Goal: Information Seeking & Learning: Learn about a topic

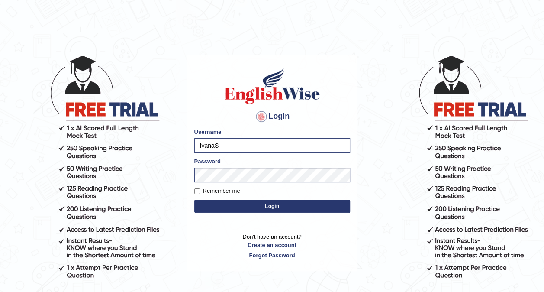
click at [262, 210] on button "Login" at bounding box center [272, 206] width 156 height 13
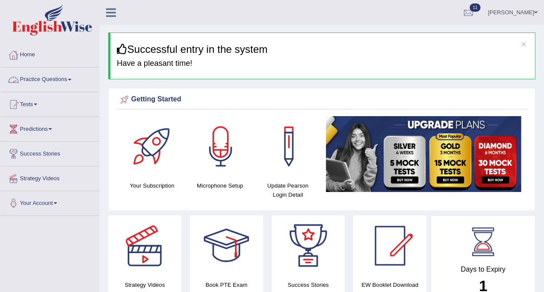
click at [68, 82] on link "Practice Questions" at bounding box center [49, 79] width 99 height 22
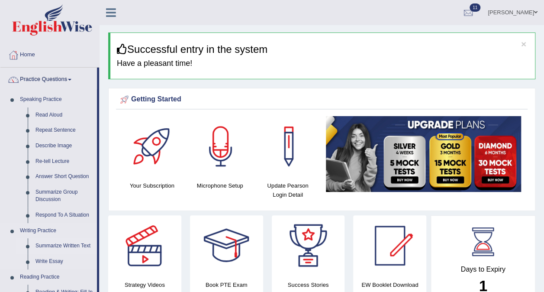
click at [55, 241] on link "Summarize Written Text" at bounding box center [64, 246] width 65 height 16
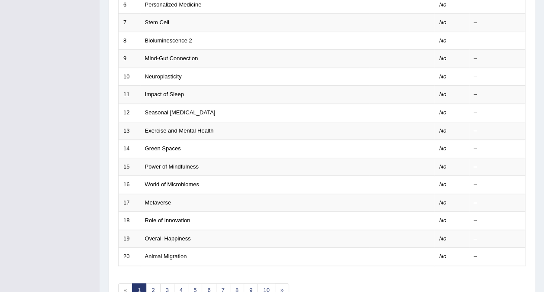
scroll to position [253, 0]
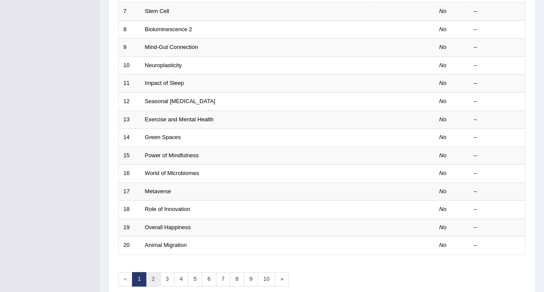
click at [152, 272] on link "2" at bounding box center [153, 279] width 14 height 14
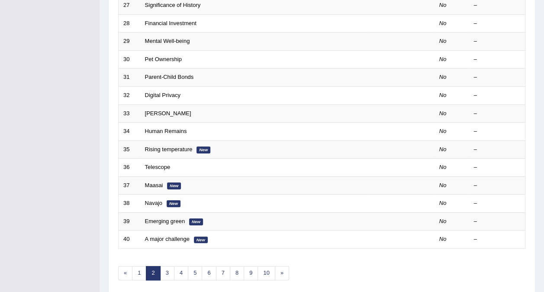
scroll to position [277, 0]
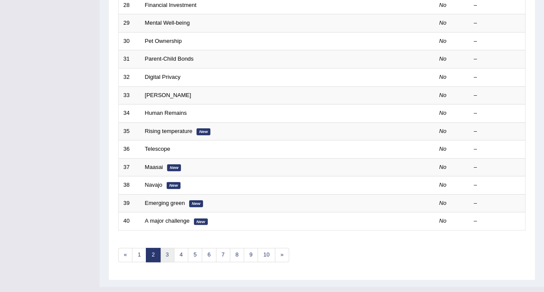
click at [167, 248] on link "3" at bounding box center [167, 255] width 14 height 14
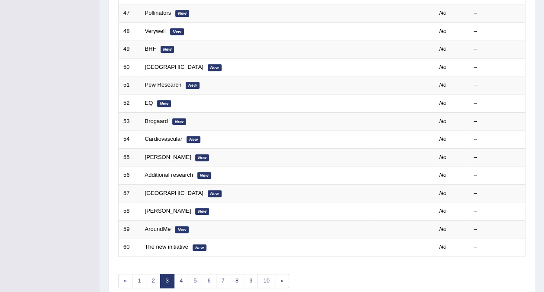
scroll to position [277, 0]
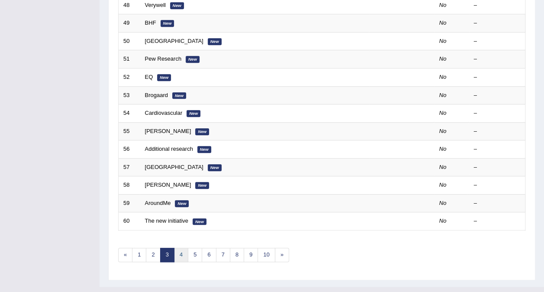
click at [180, 248] on link "4" at bounding box center [181, 255] width 14 height 14
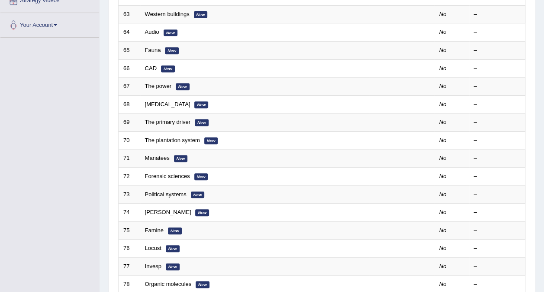
scroll to position [277, 0]
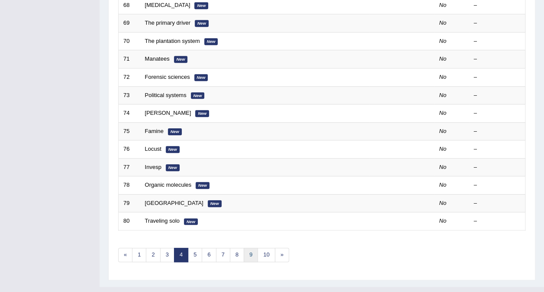
click at [248, 248] on link "9" at bounding box center [251, 255] width 14 height 14
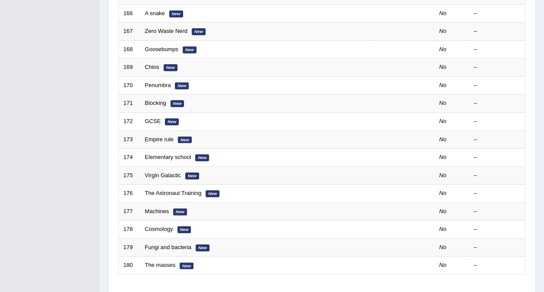
scroll to position [277, 0]
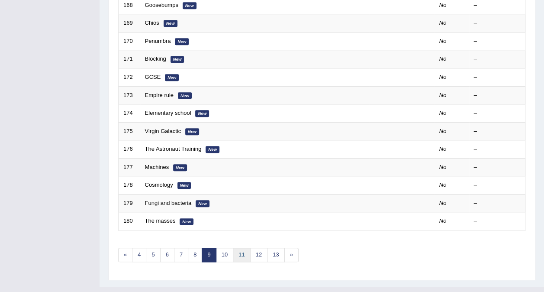
click at [236, 248] on link "11" at bounding box center [241, 255] width 17 height 14
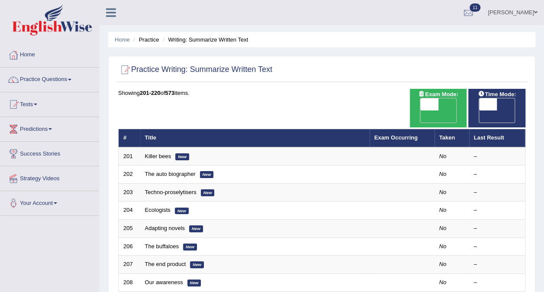
scroll to position [277, 0]
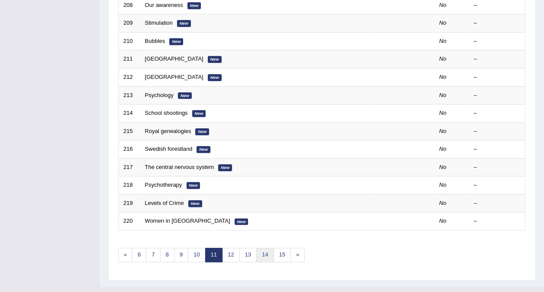
click at [266, 248] on link "14" at bounding box center [264, 255] width 17 height 14
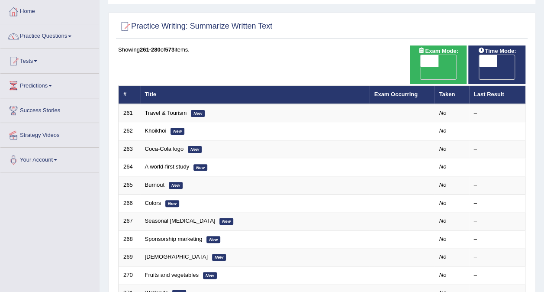
scroll to position [277, 0]
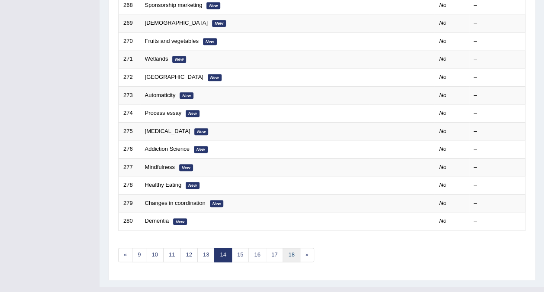
click at [288, 248] on link "18" at bounding box center [291, 255] width 17 height 14
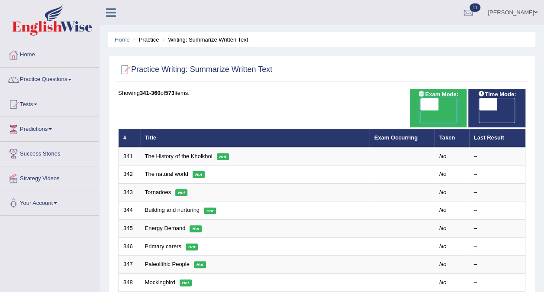
click at [427, 103] on span at bounding box center [429, 104] width 18 height 12
checkbox input "true"
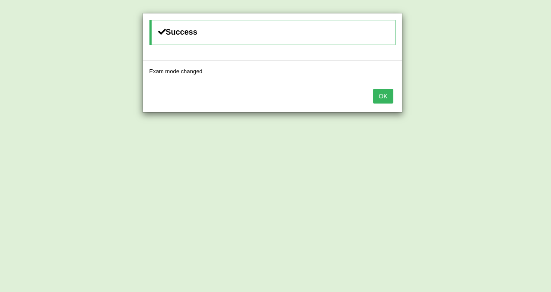
click at [387, 96] on button "OK" at bounding box center [383, 96] width 20 height 15
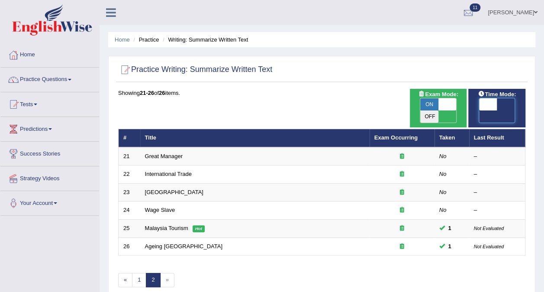
click at [484, 102] on span at bounding box center [488, 104] width 18 height 12
checkbox input "true"
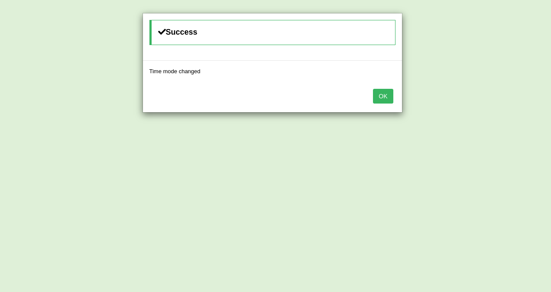
click at [381, 100] on button "OK" at bounding box center [383, 96] width 20 height 15
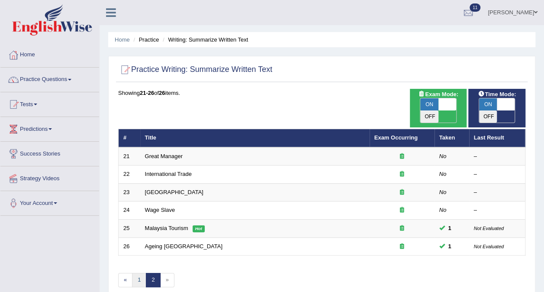
click at [135, 273] on link "1" at bounding box center [139, 280] width 14 height 14
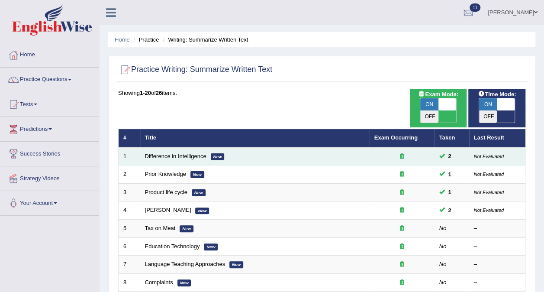
click at [255, 147] on td "Difference in Intelligence New" at bounding box center [254, 156] width 229 height 18
click at [439, 147] on td "2" at bounding box center [452, 156] width 35 height 18
click at [183, 153] on link "Difference in Intelligence" at bounding box center [175, 156] width 61 height 6
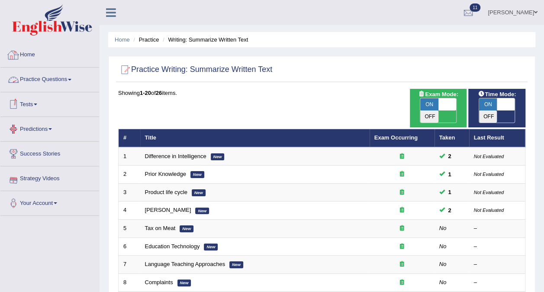
click at [67, 27] on img at bounding box center [52, 19] width 80 height 31
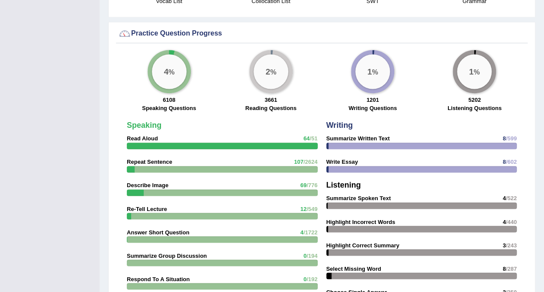
scroll to position [613, 0]
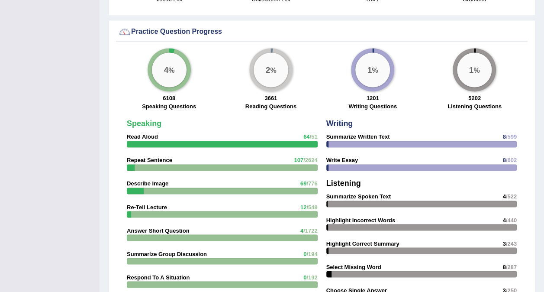
click at [350, 143] on div at bounding box center [421, 144] width 191 height 6
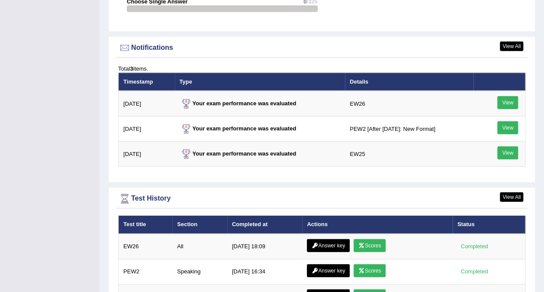
scroll to position [997, 0]
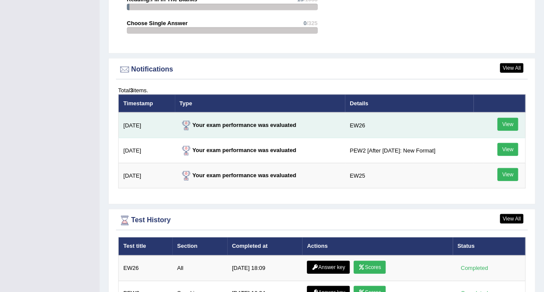
click at [506, 122] on link "View" at bounding box center [507, 124] width 21 height 13
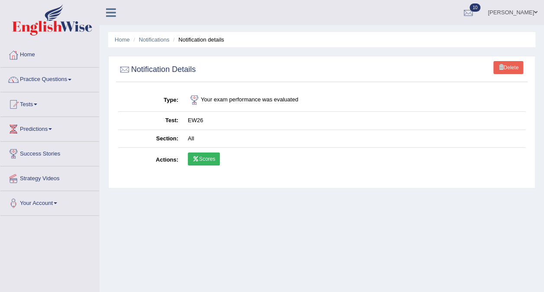
click at [204, 156] on link "Scores" at bounding box center [204, 158] width 32 height 13
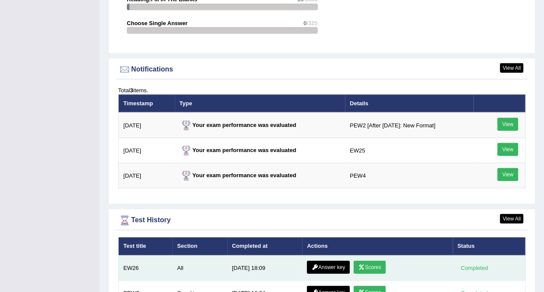
click at [326, 263] on link "Answer key" at bounding box center [328, 267] width 43 height 13
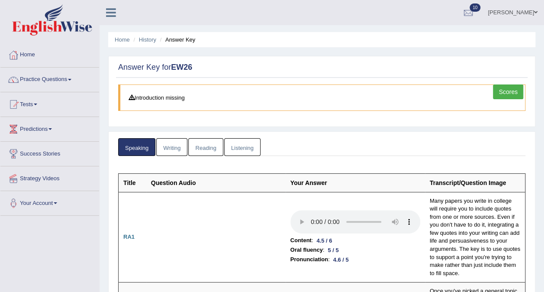
click at [171, 152] on link "Writing" at bounding box center [171, 147] width 31 height 18
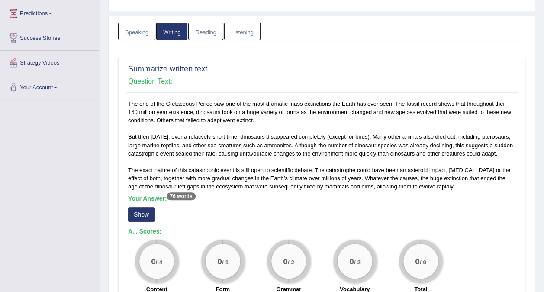
scroll to position [124, 0]
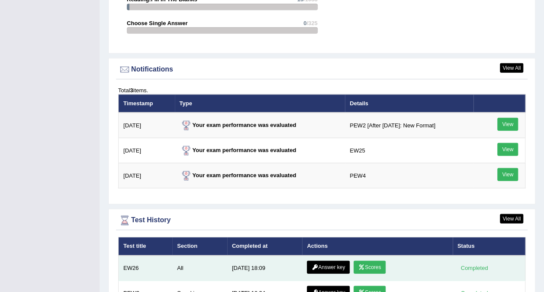
click at [336, 265] on link "Answer key" at bounding box center [328, 267] width 43 height 13
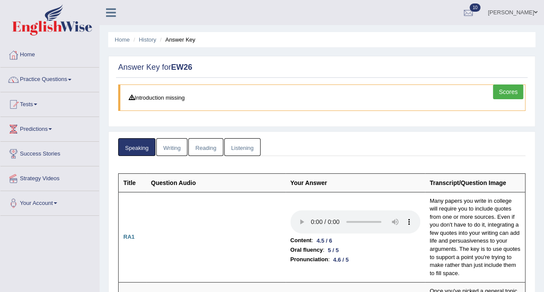
click at [161, 146] on link "Writing" at bounding box center [171, 147] width 31 height 18
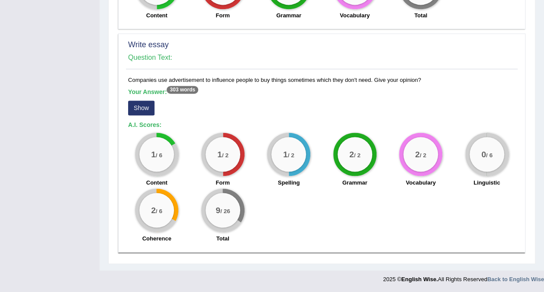
scroll to position [660, 0]
click at [174, 90] on sup "303 words" at bounding box center [183, 90] width 32 height 8
click at [143, 108] on button "Show" at bounding box center [141, 107] width 26 height 15
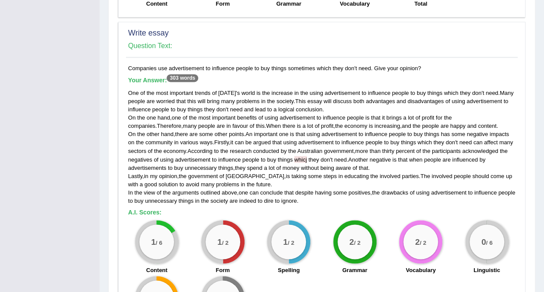
scroll to position [651, 0]
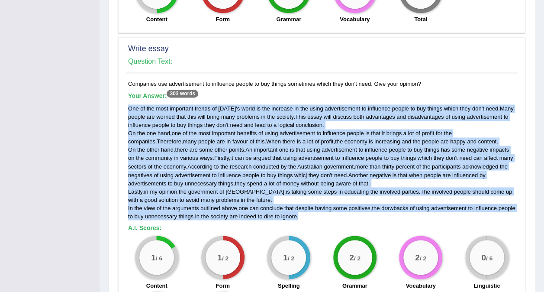
drag, startPoint x: 318, startPoint y: 223, endPoint x: 128, endPoint y: 118, distance: 216.6
click at [128, 118] on div "One of the most important trends of [DATE] ' s world is the increase in the usi…" at bounding box center [321, 162] width 387 height 116
drag, startPoint x: 128, startPoint y: 118, endPoint x: 178, endPoint y: 123, distance: 49.6
copy div "One of the most important trends of [DATE] ' s world is the increase in the usi…"
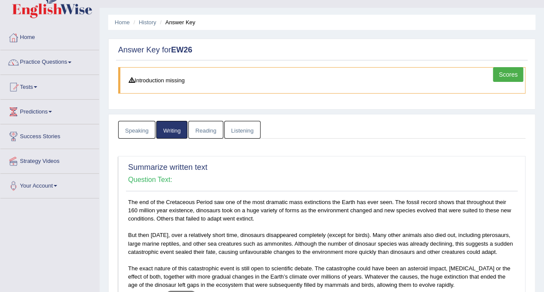
scroll to position [0, 0]
